Goal: Task Accomplishment & Management: Use online tool/utility

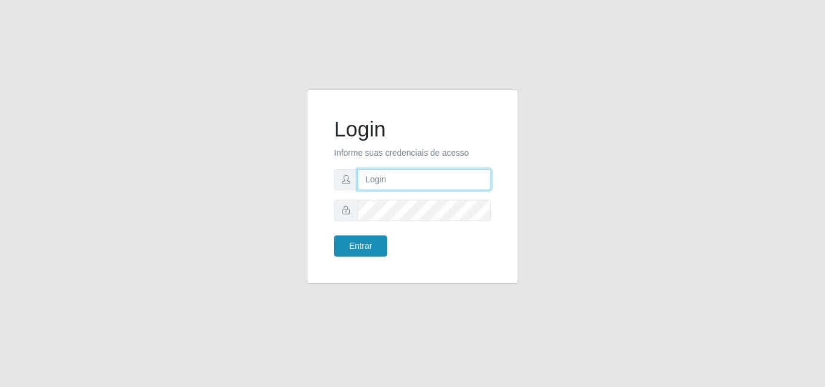
type input "[EMAIL_ADDRESS][DOMAIN_NAME]"
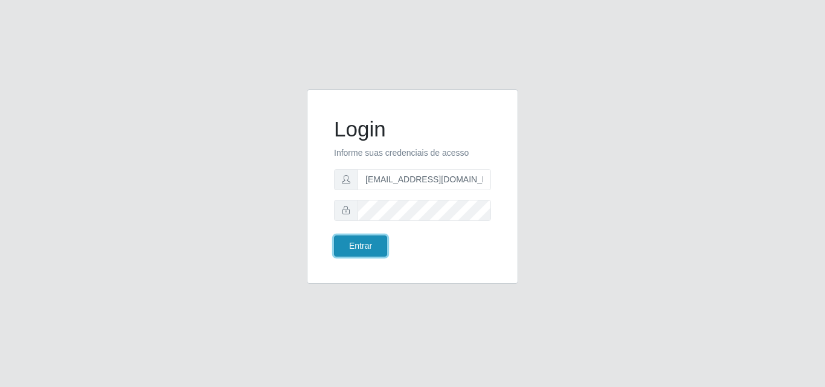
click at [375, 247] on button "Entrar" at bounding box center [360, 246] width 53 height 21
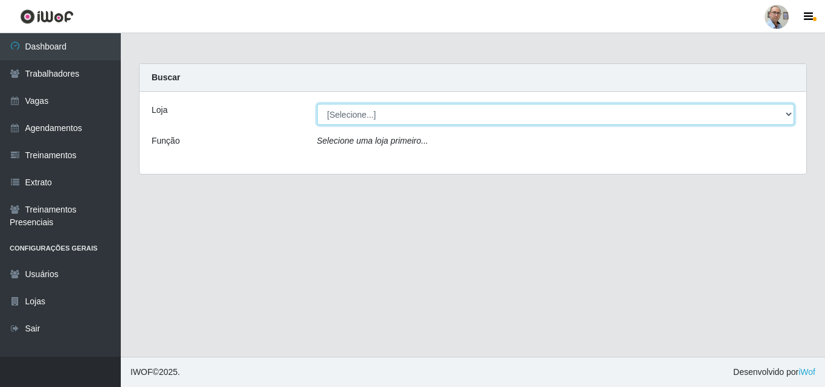
click at [410, 115] on select "[Selecione...] Mar Vermelho - Loja 04" at bounding box center [556, 114] width 478 height 21
select select "251"
click at [317, 104] on select "[Selecione...] Mar Vermelho - Loja 04" at bounding box center [556, 114] width 478 height 21
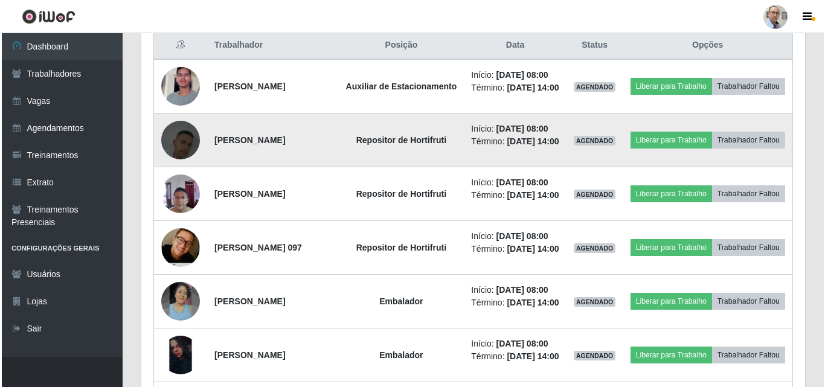
scroll to position [483, 0]
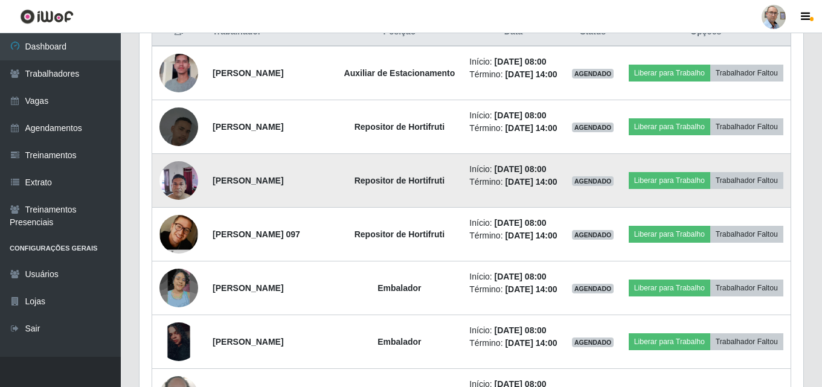
click at [172, 206] on img at bounding box center [179, 180] width 39 height 51
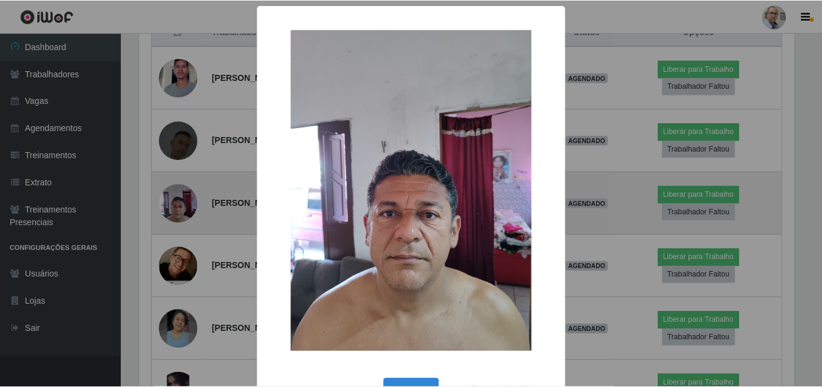
scroll to position [251, 658]
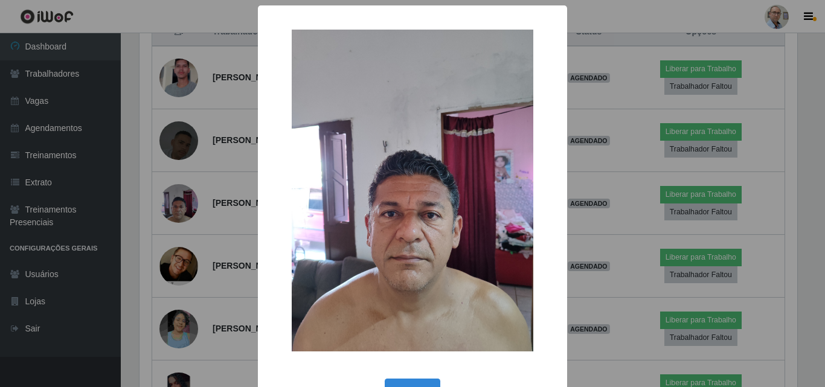
click at [627, 253] on div "× OK Cancel" at bounding box center [412, 193] width 825 height 387
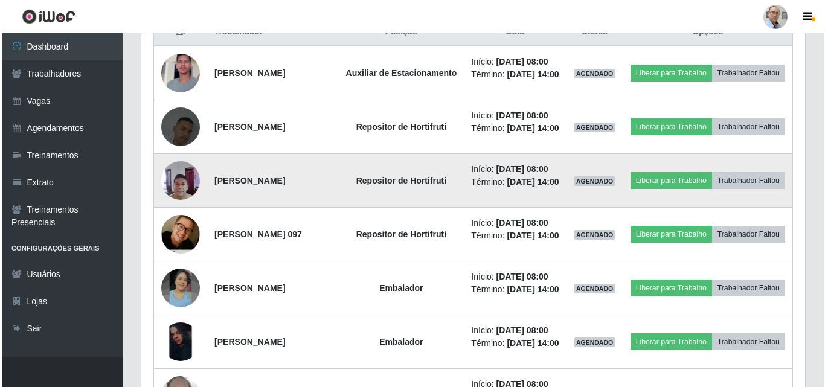
scroll to position [251, 664]
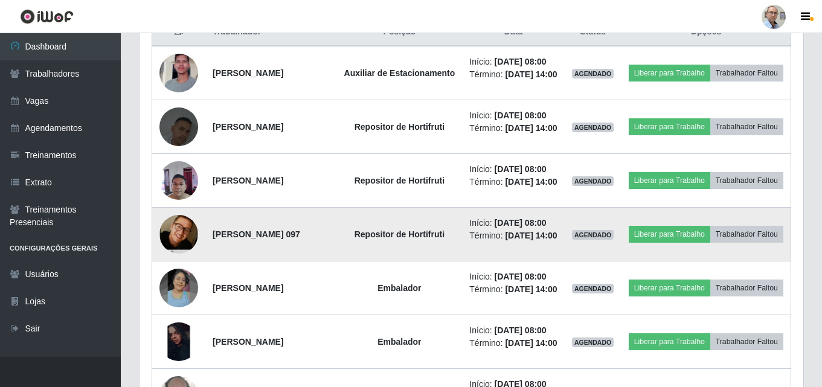
click at [173, 263] on img at bounding box center [179, 234] width 39 height 59
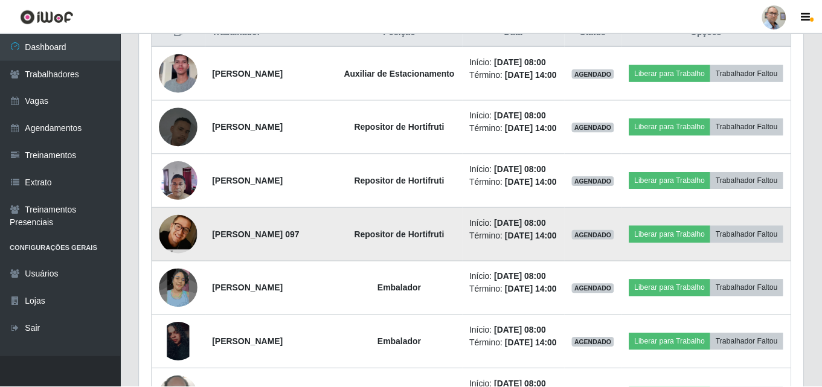
scroll to position [251, 658]
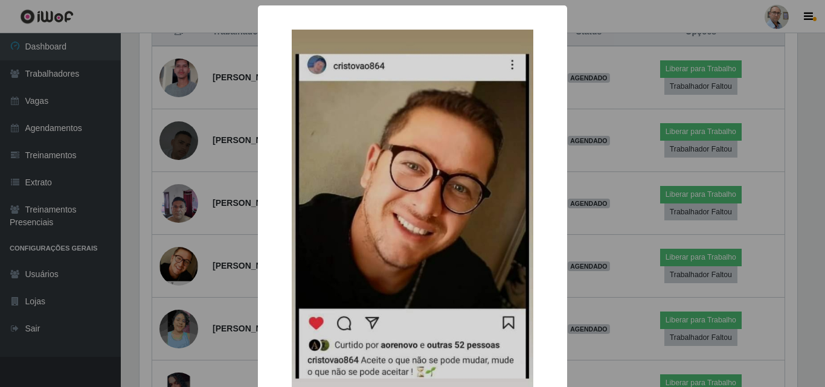
click at [639, 279] on div "× OK Cancel" at bounding box center [412, 193] width 825 height 387
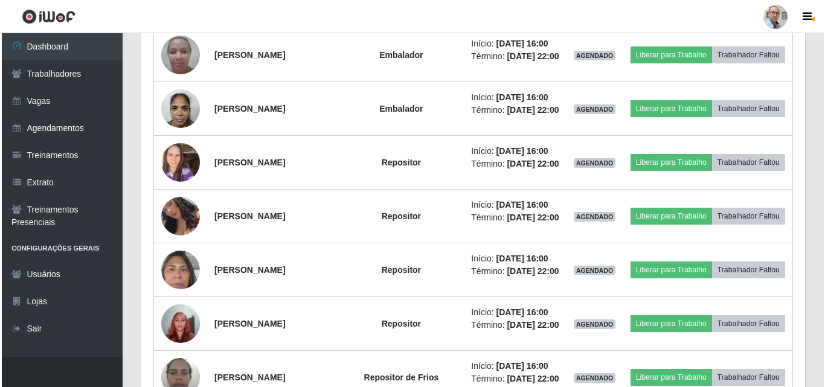
scroll to position [2115, 0]
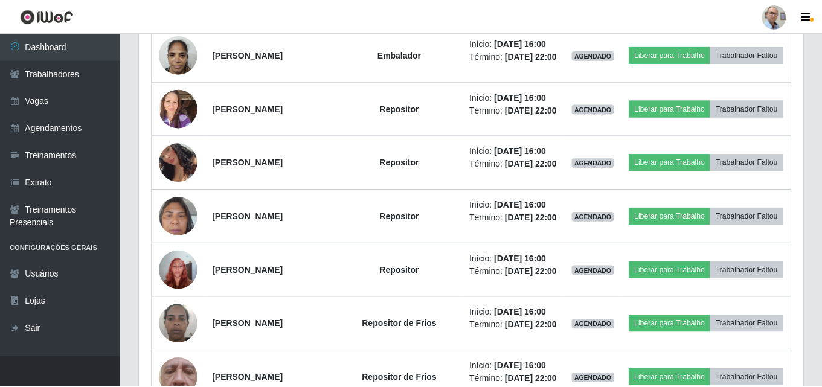
scroll to position [251, 658]
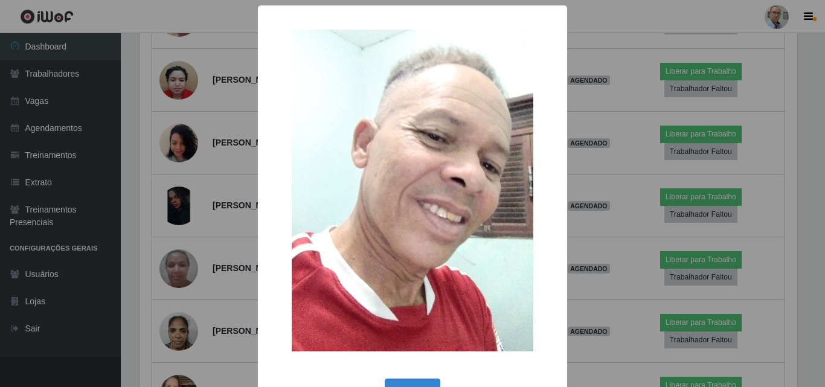
click at [594, 289] on div "× OK Cancel" at bounding box center [412, 193] width 825 height 387
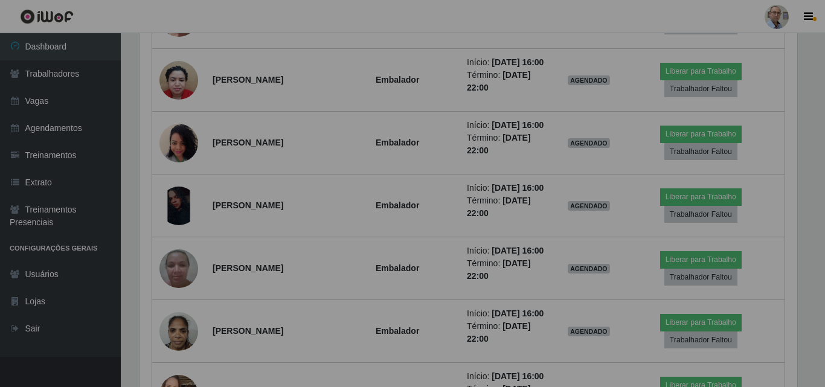
scroll to position [251, 664]
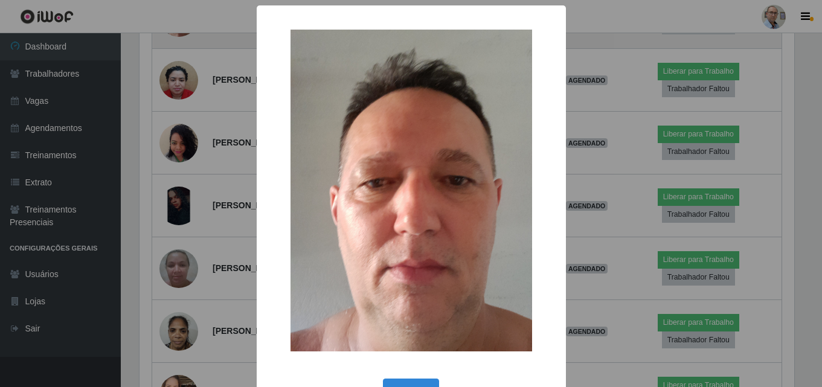
scroll to position [251, 658]
click at [609, 315] on div "× OK Cancel" at bounding box center [412, 193] width 825 height 387
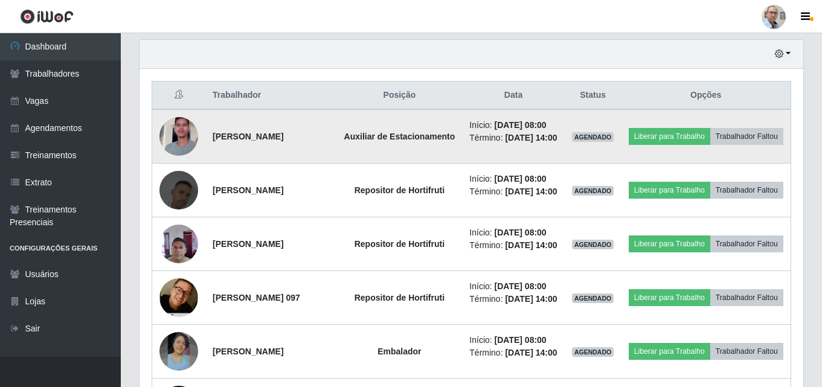
scroll to position [306, 0]
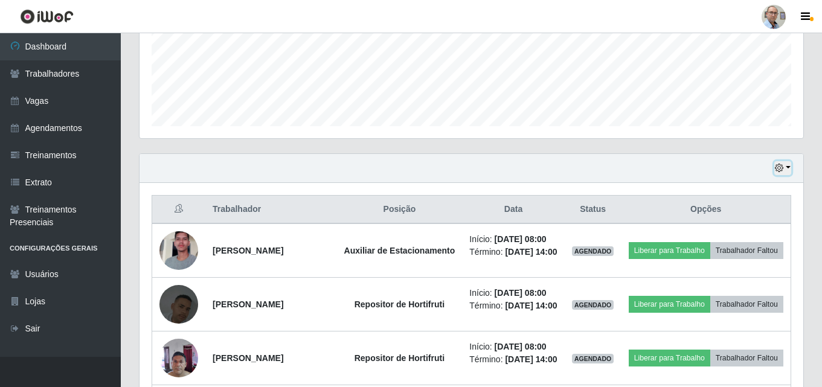
click at [782, 167] on icon "button" at bounding box center [779, 168] width 8 height 8
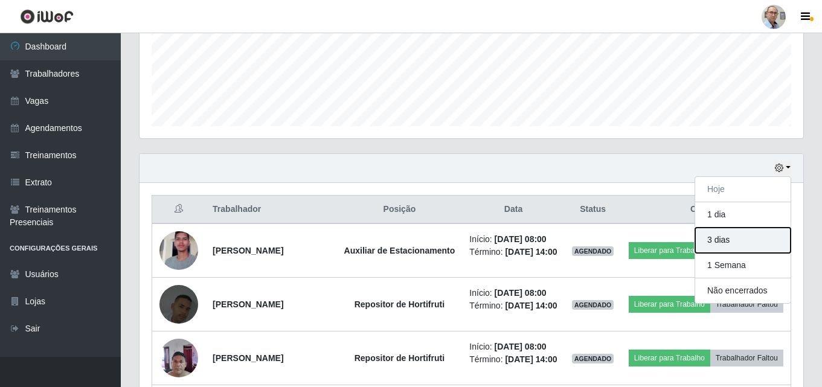
click at [722, 242] on button "3 dias" at bounding box center [743, 240] width 95 height 25
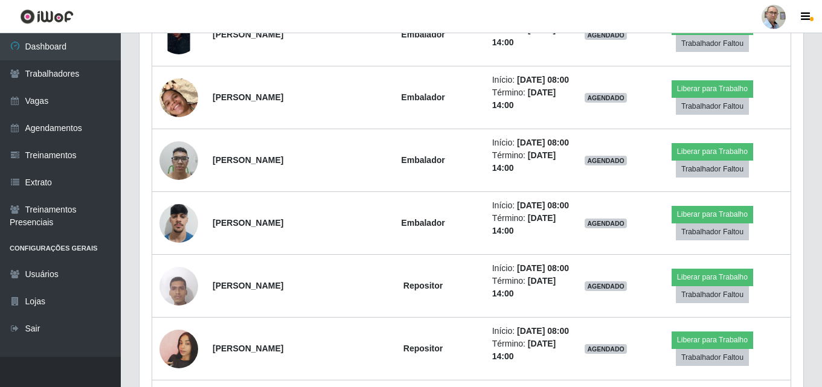
scroll to position [6364, 0]
